Goal: Transaction & Acquisition: Obtain resource

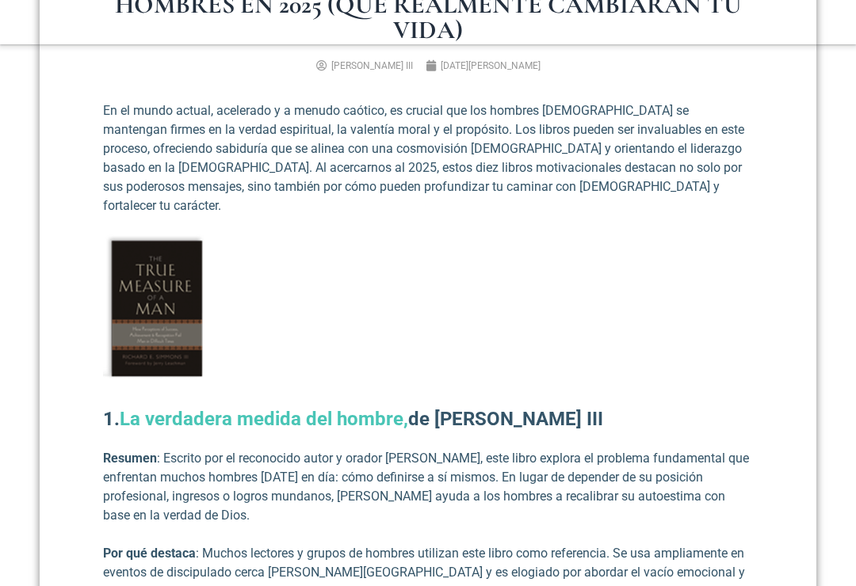
scroll to position [605, 0]
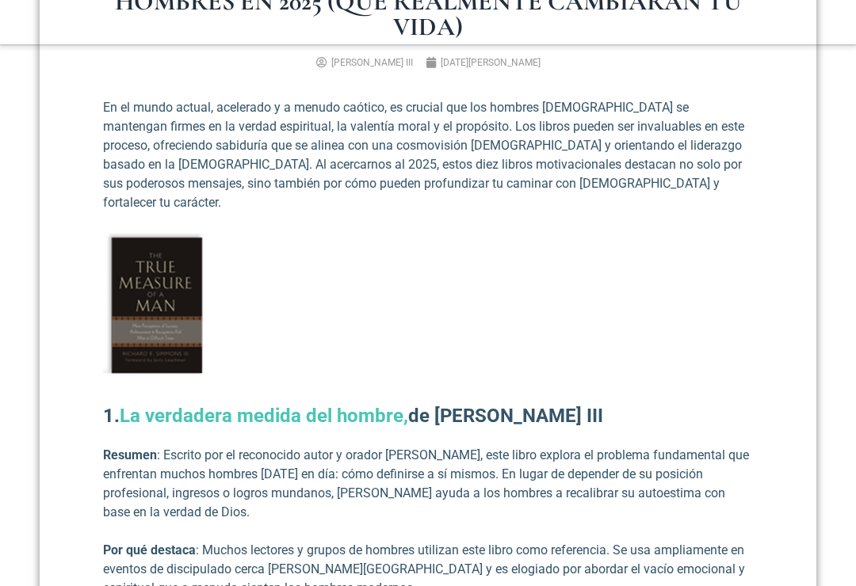
click at [341, 405] on font "La verdadera medida del hombre," at bounding box center [264, 416] width 288 height 22
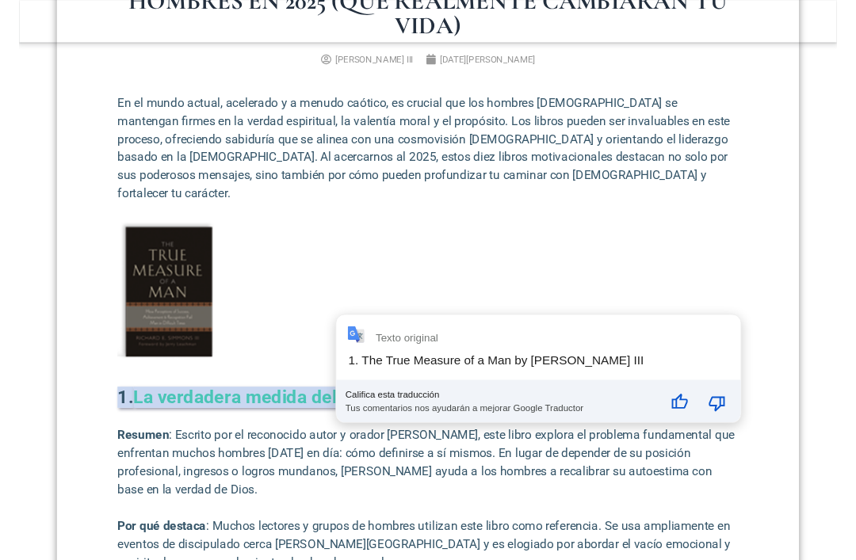
scroll to position [604, 0]
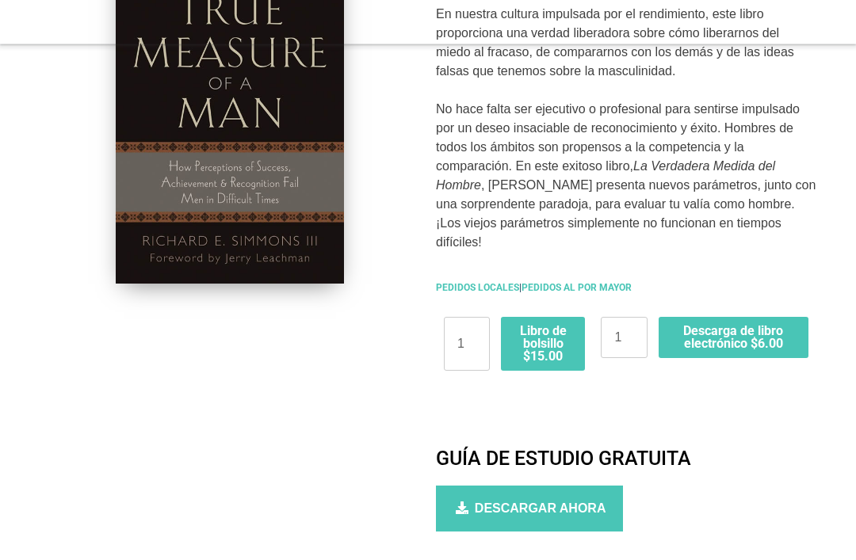
scroll to position [475, 0]
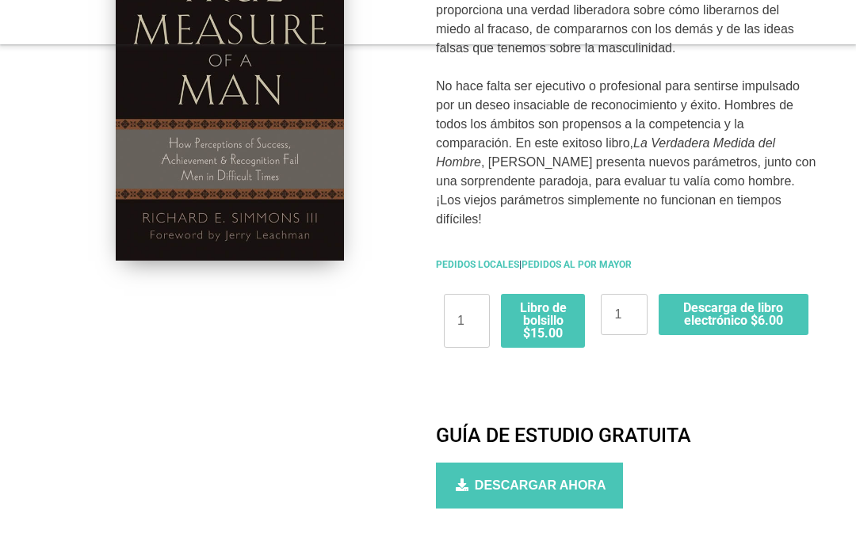
click at [567, 475] on div "DESCARGAR AHORA" at bounding box center [529, 486] width 187 height 46
click at [559, 490] on font "DESCARGAR AHORA" at bounding box center [540, 484] width 131 height 13
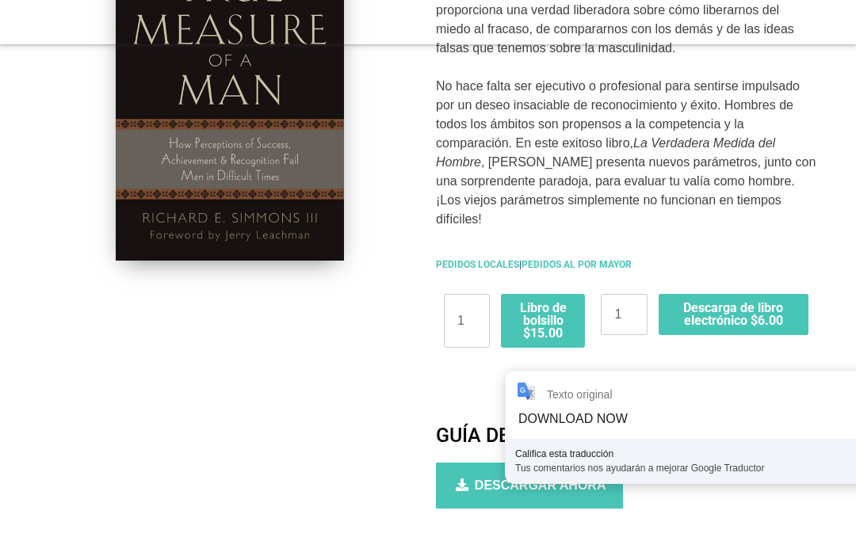
click at [473, 521] on div "Guía de estudio gratuita DESCARGAR AHORA Enviar enlace de descarga ENVIAR ENLACE" at bounding box center [626, 474] width 380 height 101
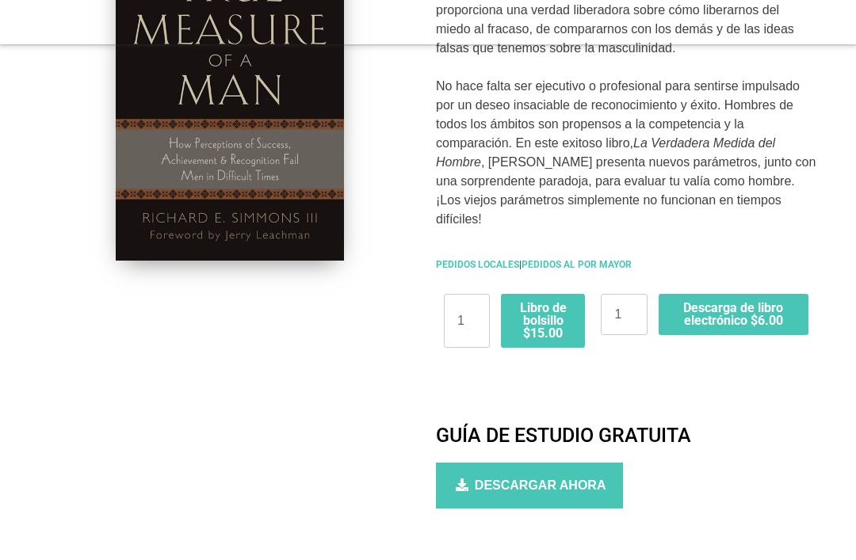
click at [489, 492] on font "DESCARGAR AHORA" at bounding box center [540, 484] width 131 height 13
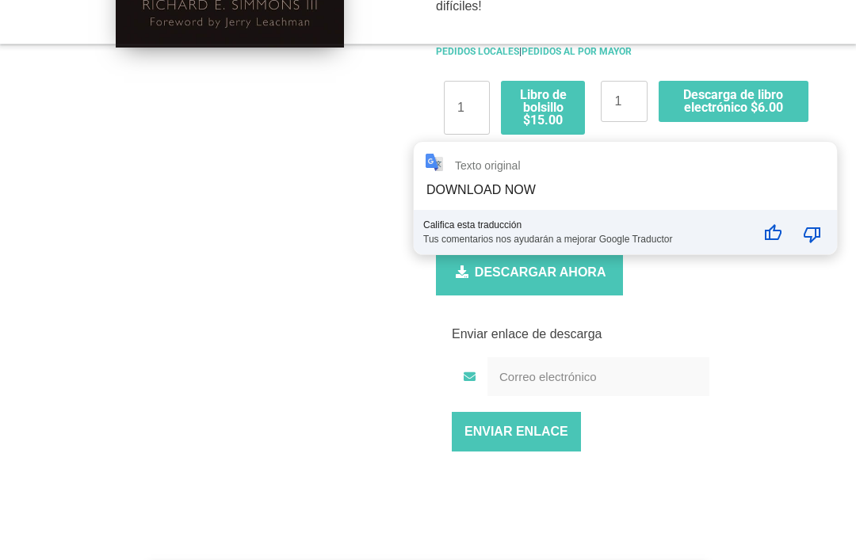
click at [539, 432] on input "ENVIAR ENLACE" at bounding box center [516, 433] width 129 height 40
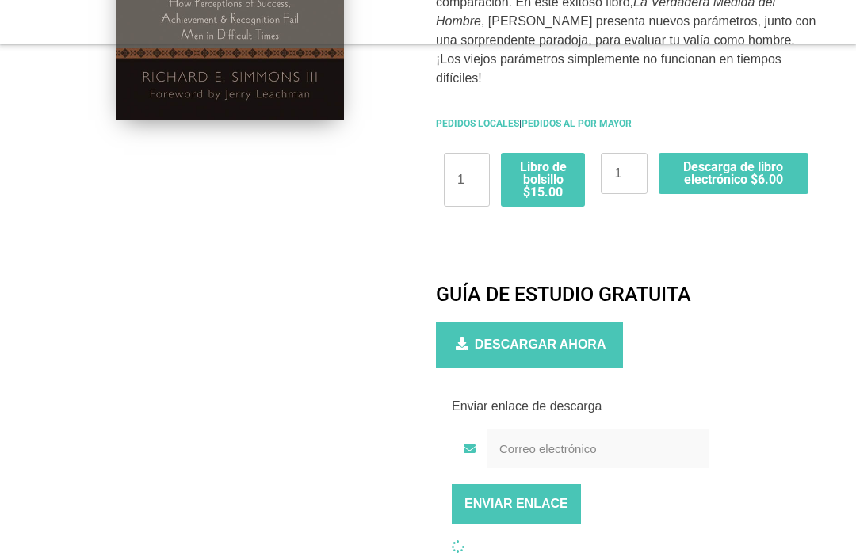
scroll to position [616, 0]
click at [571, 350] on font "DESCARGAR AHORA" at bounding box center [540, 343] width 131 height 13
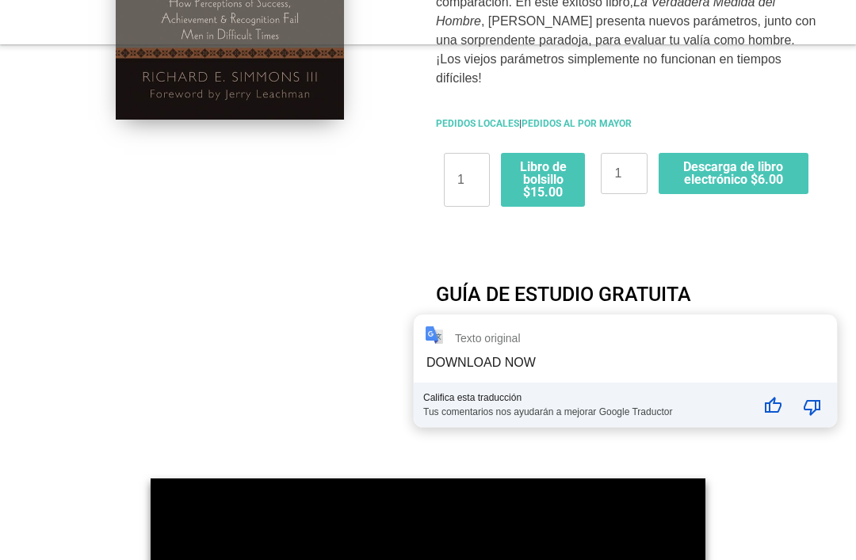
click at [492, 364] on div "DOWNLOAD NOW" at bounding box center [480, 362] width 109 height 13
click at [500, 364] on div "DOWNLOAD NOW" at bounding box center [480, 362] width 109 height 13
click at [473, 363] on div "DOWNLOAD NOW" at bounding box center [480, 362] width 109 height 13
click at [738, 247] on div "La verdadera medida de un hombre En nuestra cultura impulsada por el rendimient…" at bounding box center [626, 80] width 396 height 622
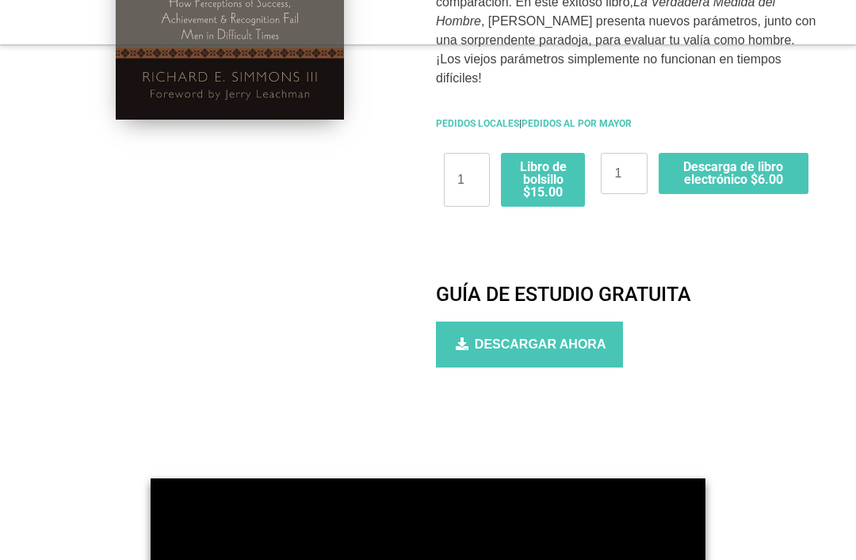
click at [455, 345] on span at bounding box center [461, 344] width 17 height 19
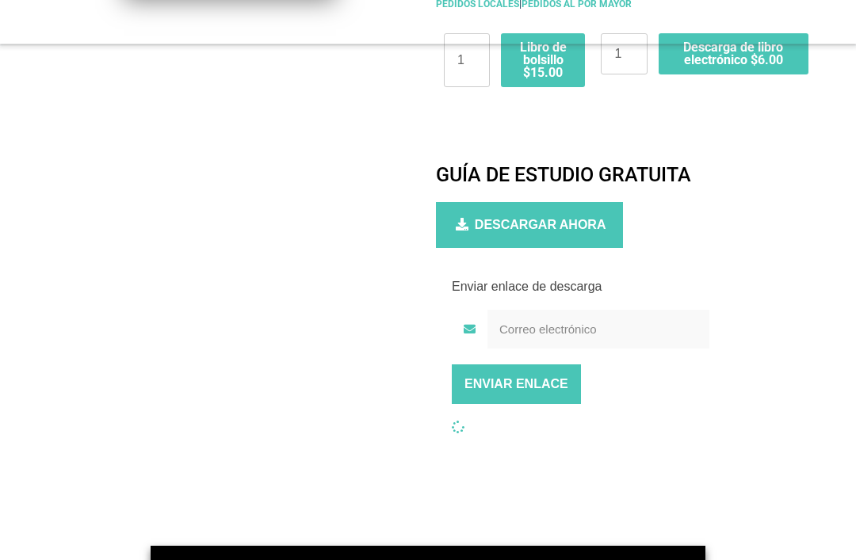
scroll to position [737, 0]
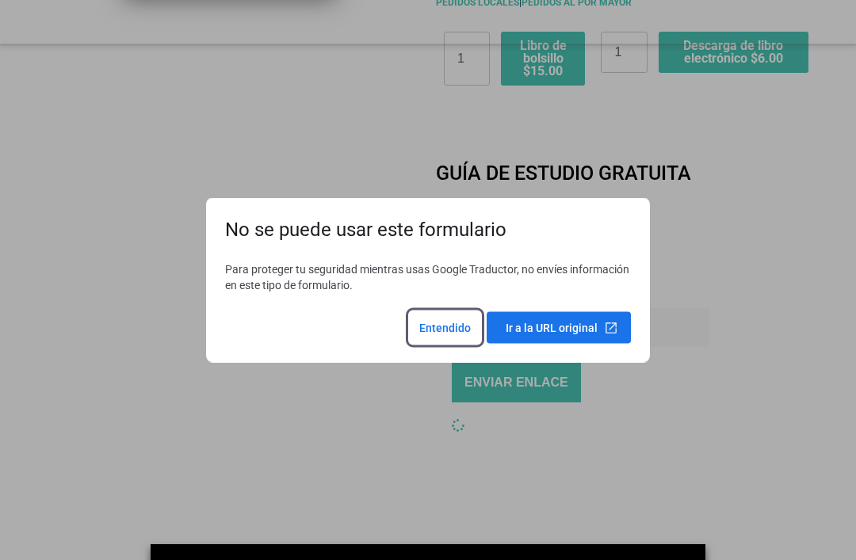
scroll to position [738, 0]
click at [427, 342] on span at bounding box center [445, 328] width 71 height 38
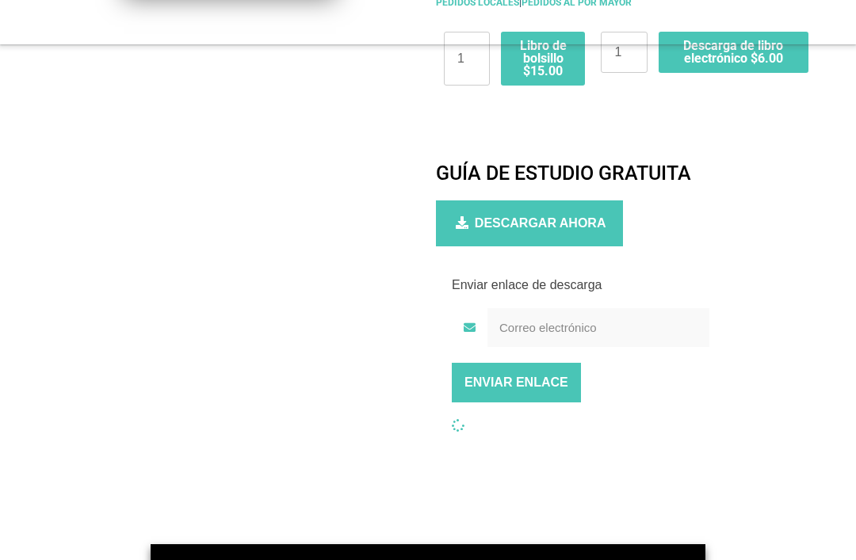
scroll to position [737, 0]
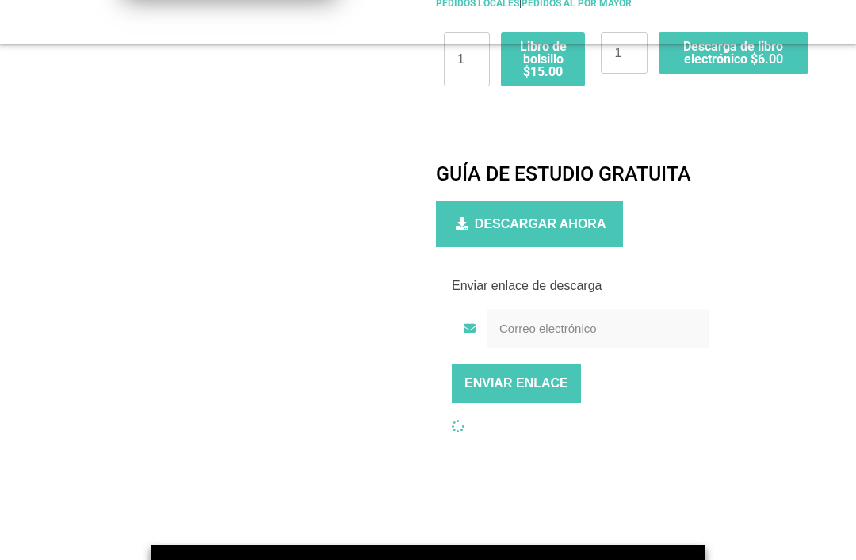
click at [584, 337] on input "email" at bounding box center [598, 328] width 222 height 39
type input "[EMAIL_ADDRESS][DOMAIN_NAME]"
click at [543, 391] on input "ENVIAR ENLACE" at bounding box center [516, 384] width 129 height 40
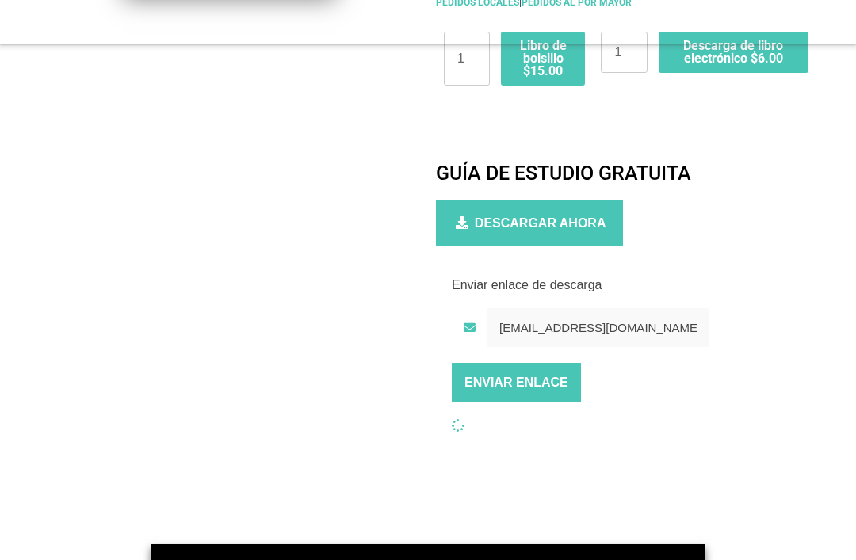
scroll to position [738, 0]
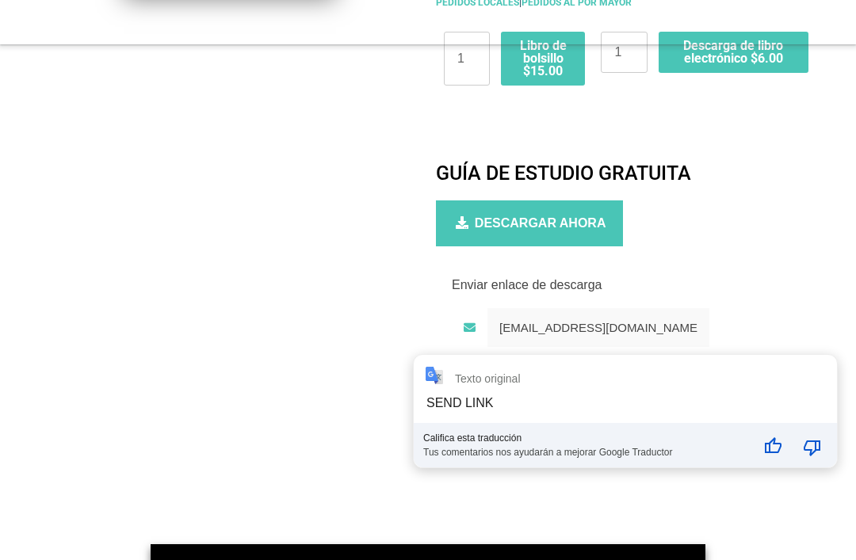
click at [470, 401] on div "SEND LINK" at bounding box center [459, 402] width 67 height 13
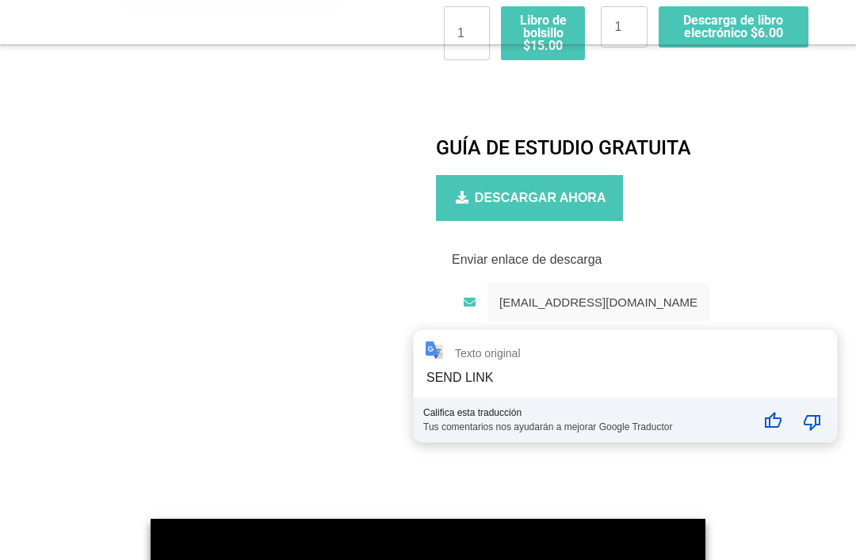
click at [481, 383] on div "SEND LINK" at bounding box center [459, 377] width 67 height 13
click at [764, 231] on div "Guía de estudio gratuita DESCARGAR AHORA Enviar enlace de descarga [EMAIL_ADDRE…" at bounding box center [626, 280] width 380 height 288
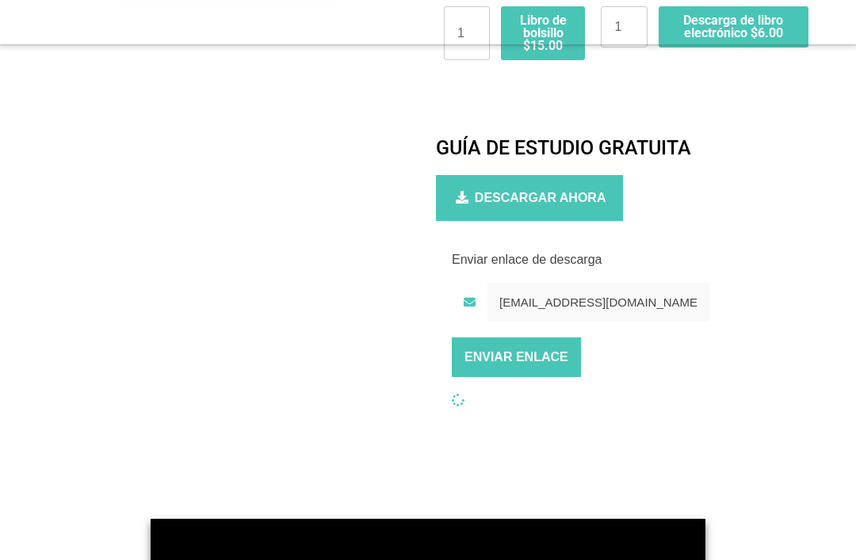
click at [543, 369] on input "ENVIAR ENLACE" at bounding box center [516, 357] width 129 height 40
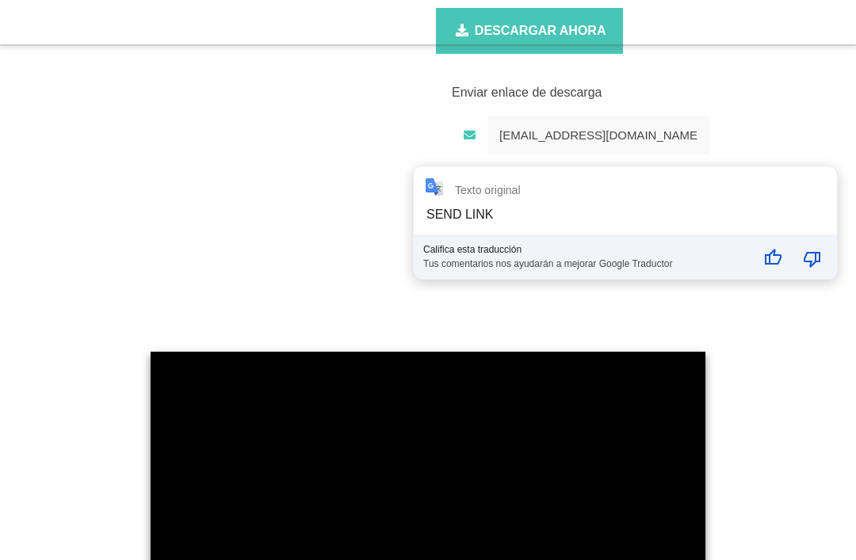
scroll to position [919, 0]
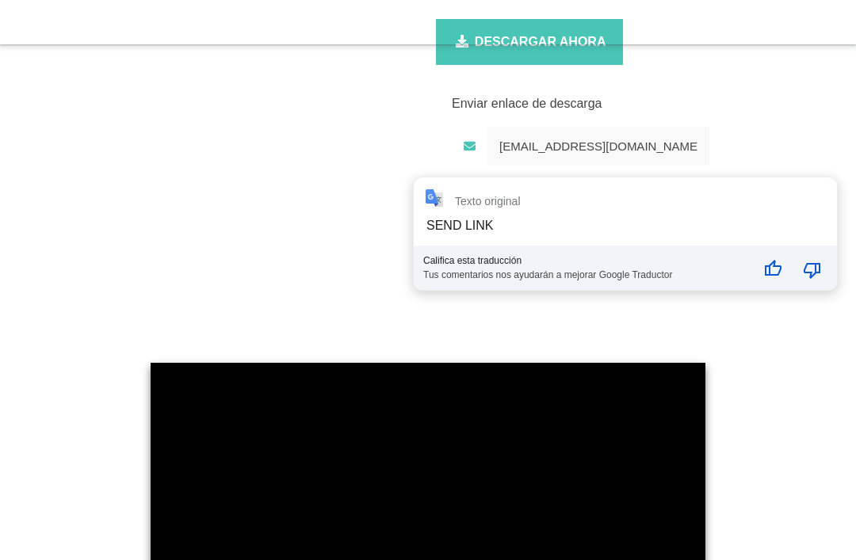
click at [807, 361] on div at bounding box center [428, 519] width 792 height 328
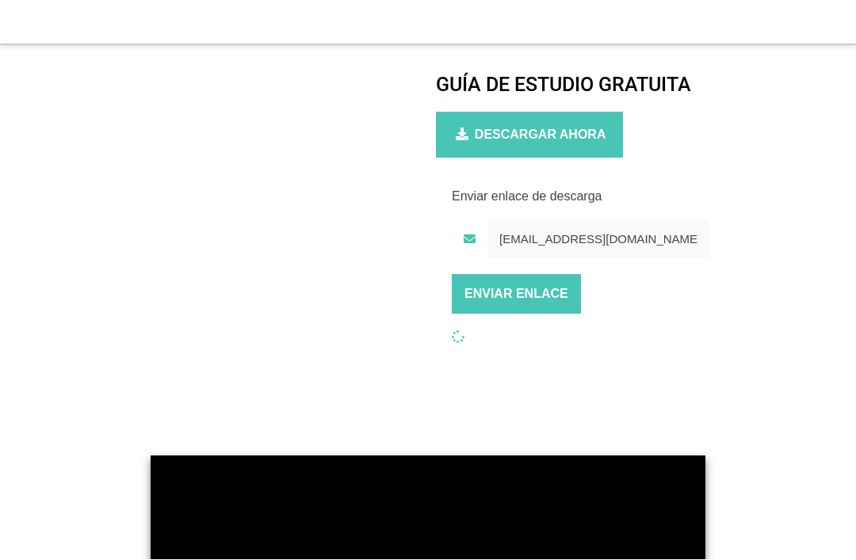
scroll to position [826, 0]
click at [530, 307] on input "ENVIAR ENLACE" at bounding box center [516, 294] width 129 height 40
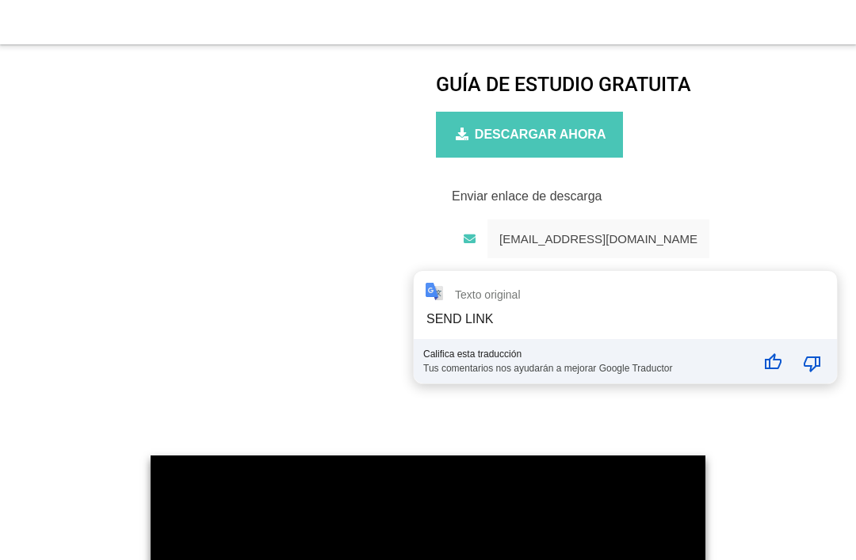
click at [752, 195] on div "Enviar enlace de descarga [EMAIL_ADDRESS][DOMAIN_NAME] ENVIAR ENLACE" at bounding box center [626, 266] width 380 height 155
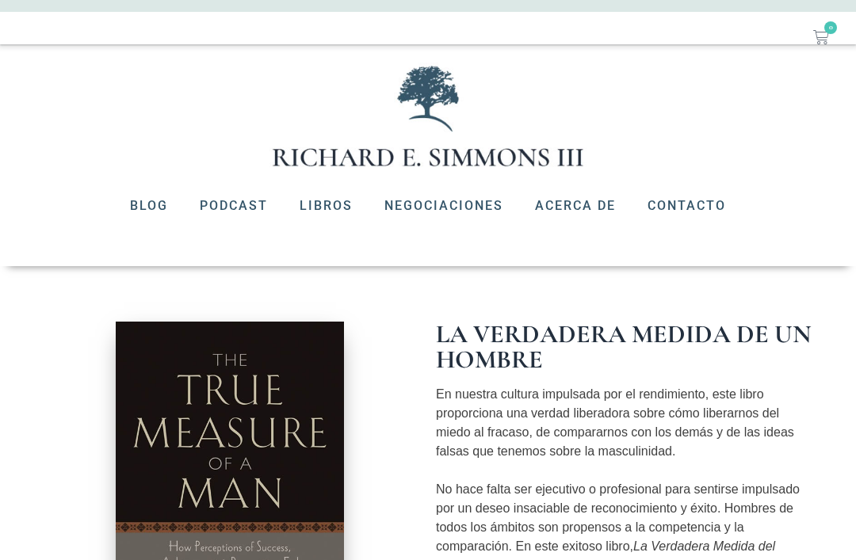
scroll to position [0, 0]
